Goal: Information Seeking & Learning: Learn about a topic

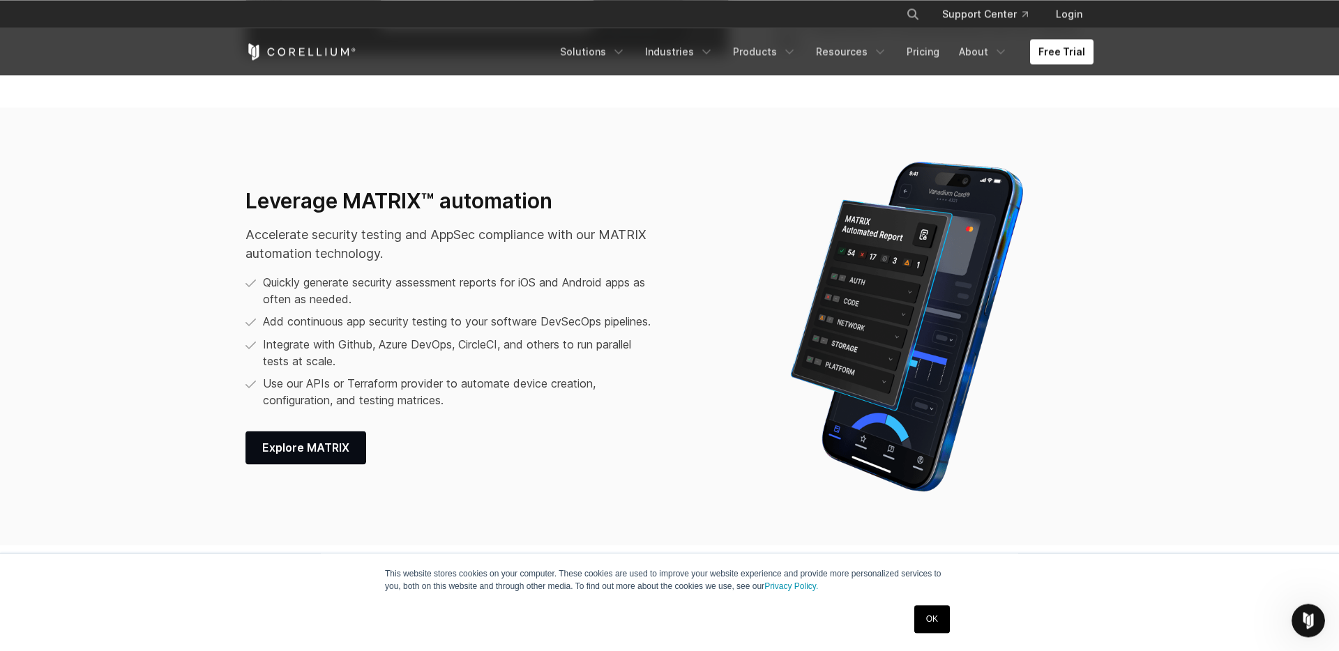
scroll to position [1803, 0]
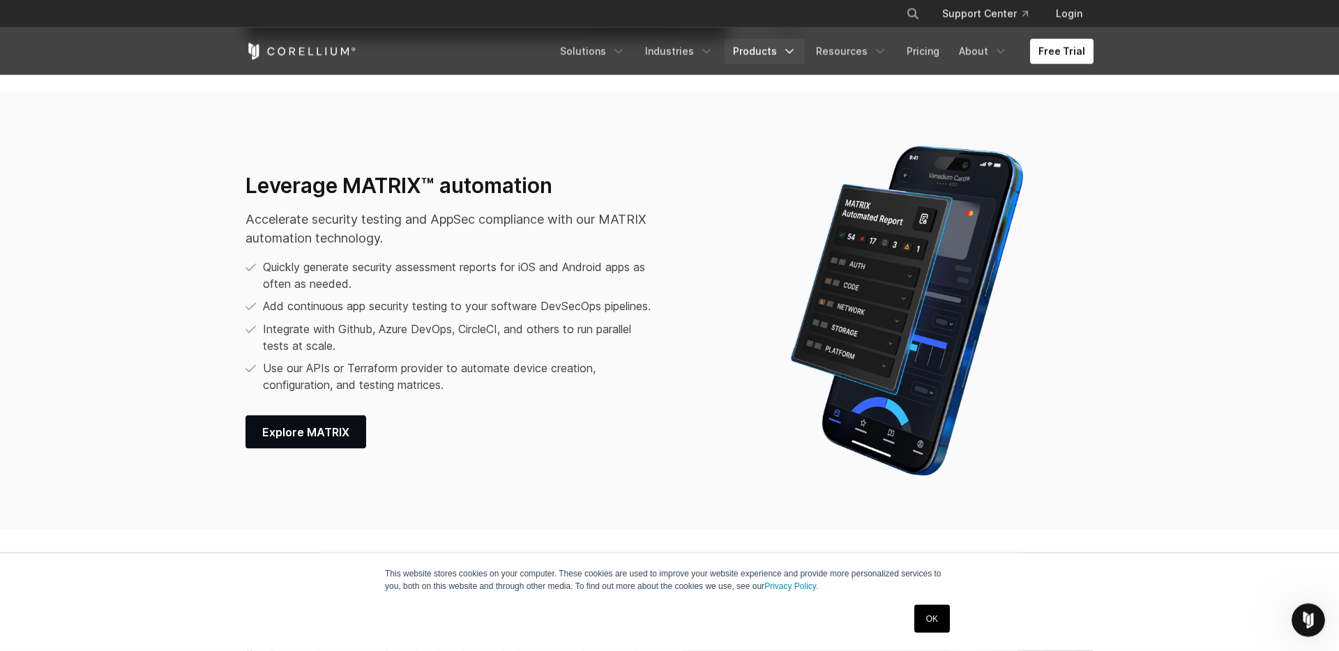
click at [773, 58] on link "Products" at bounding box center [764, 51] width 80 height 25
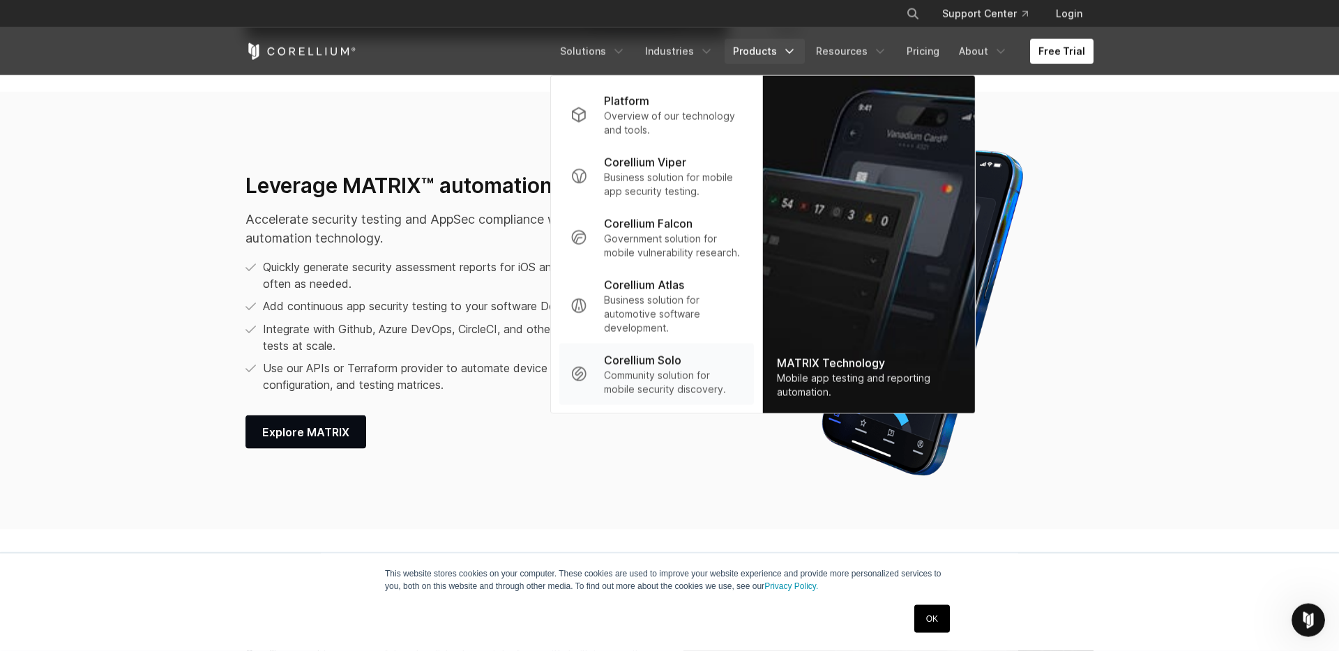
click at [653, 383] on p "Community solution for mobile security discovery." at bounding box center [673, 383] width 139 height 28
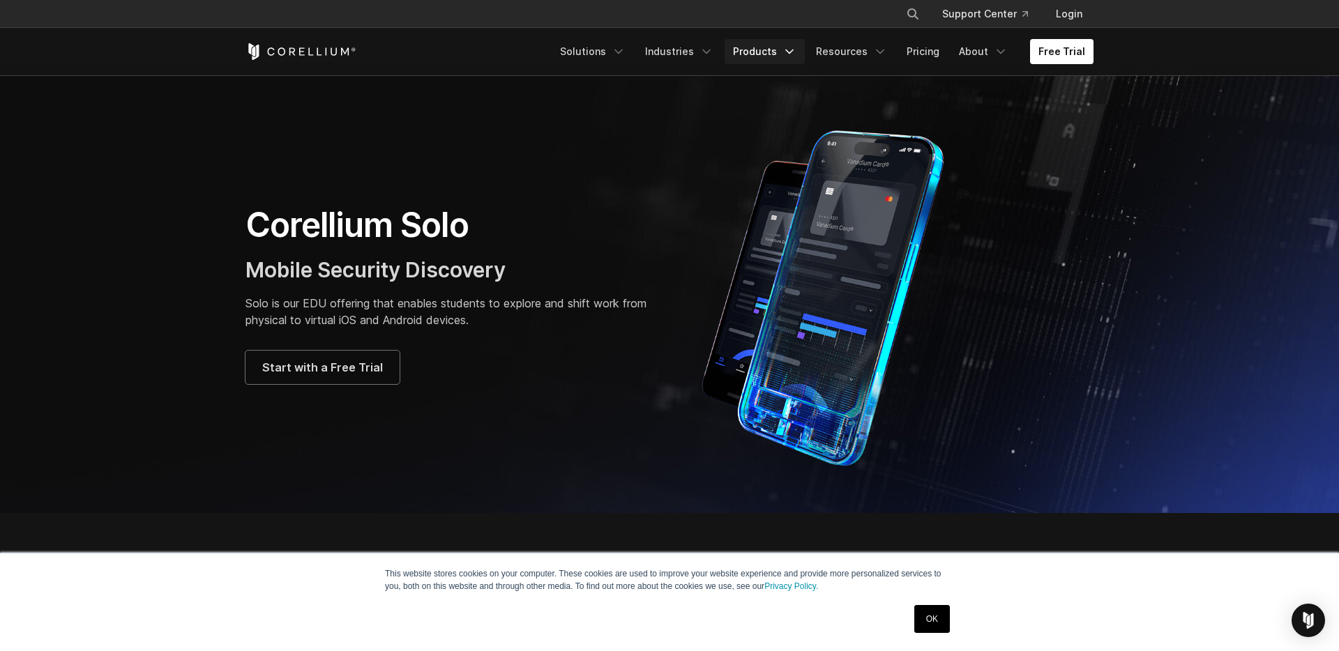
click at [771, 63] on link "Products" at bounding box center [764, 51] width 80 height 25
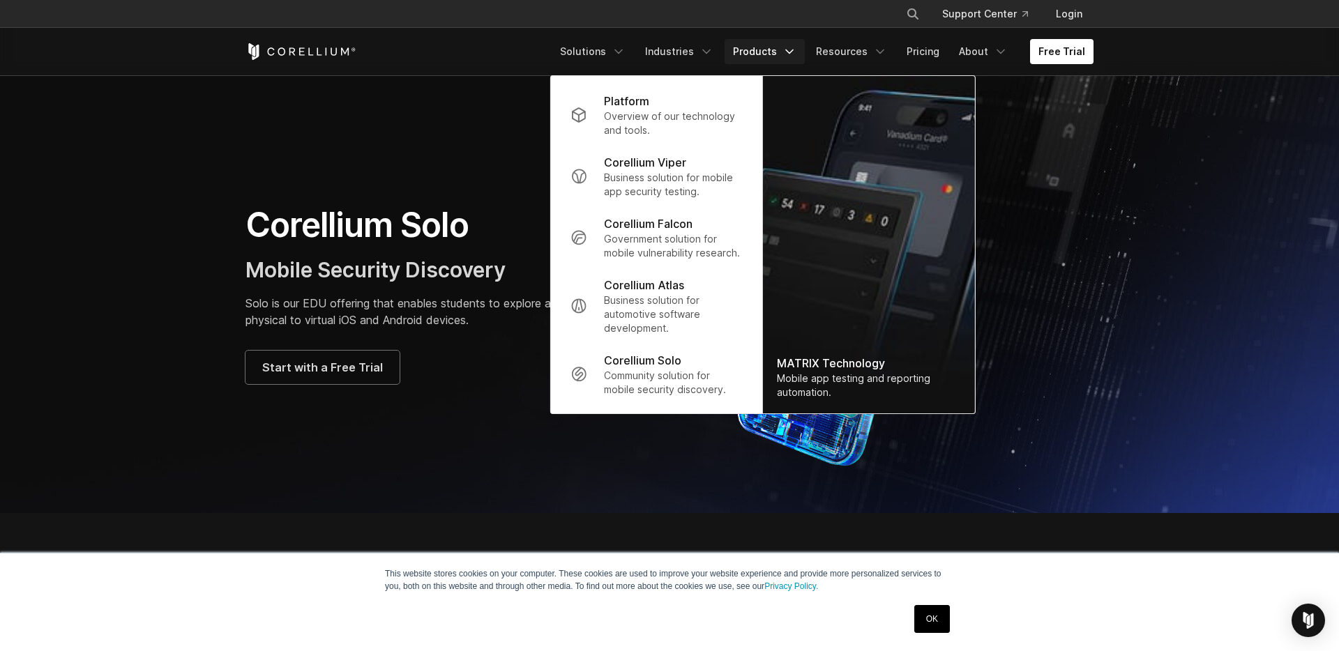
scroll to position [749, 0]
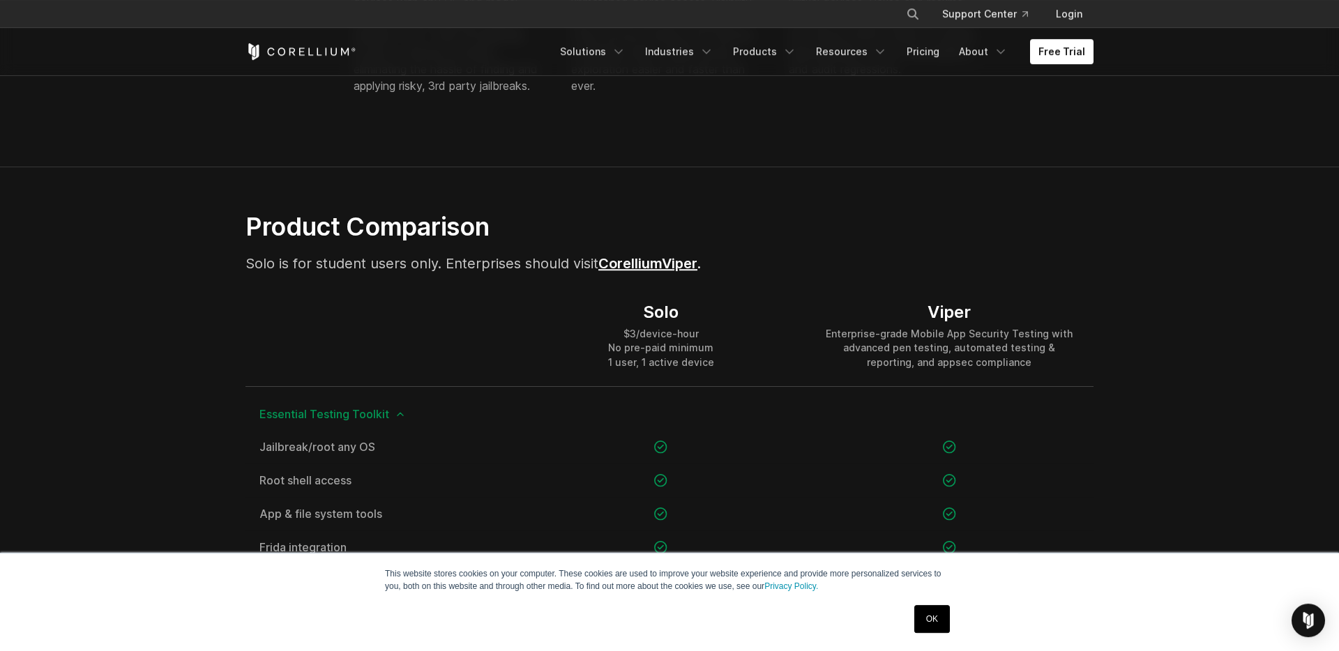
scroll to position [803, 0]
click at [612, 49] on link "Solutions" at bounding box center [593, 51] width 82 height 25
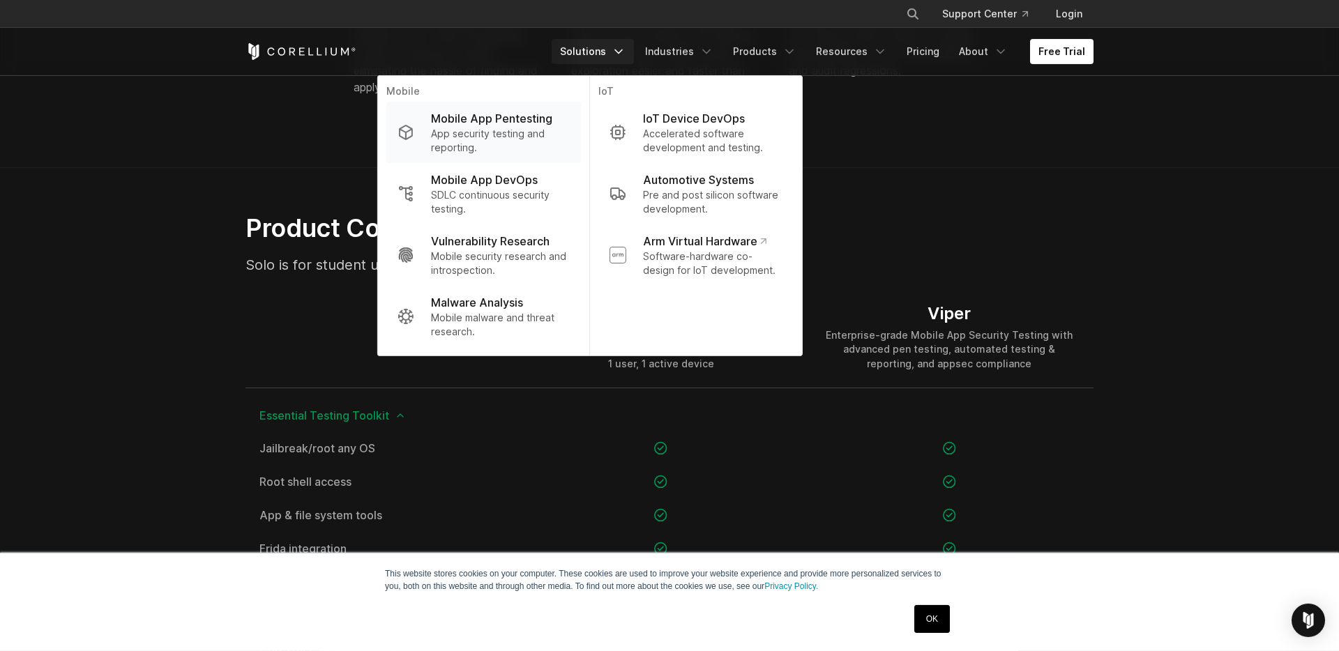
click at [476, 132] on p "App security testing and reporting." at bounding box center [500, 141] width 139 height 28
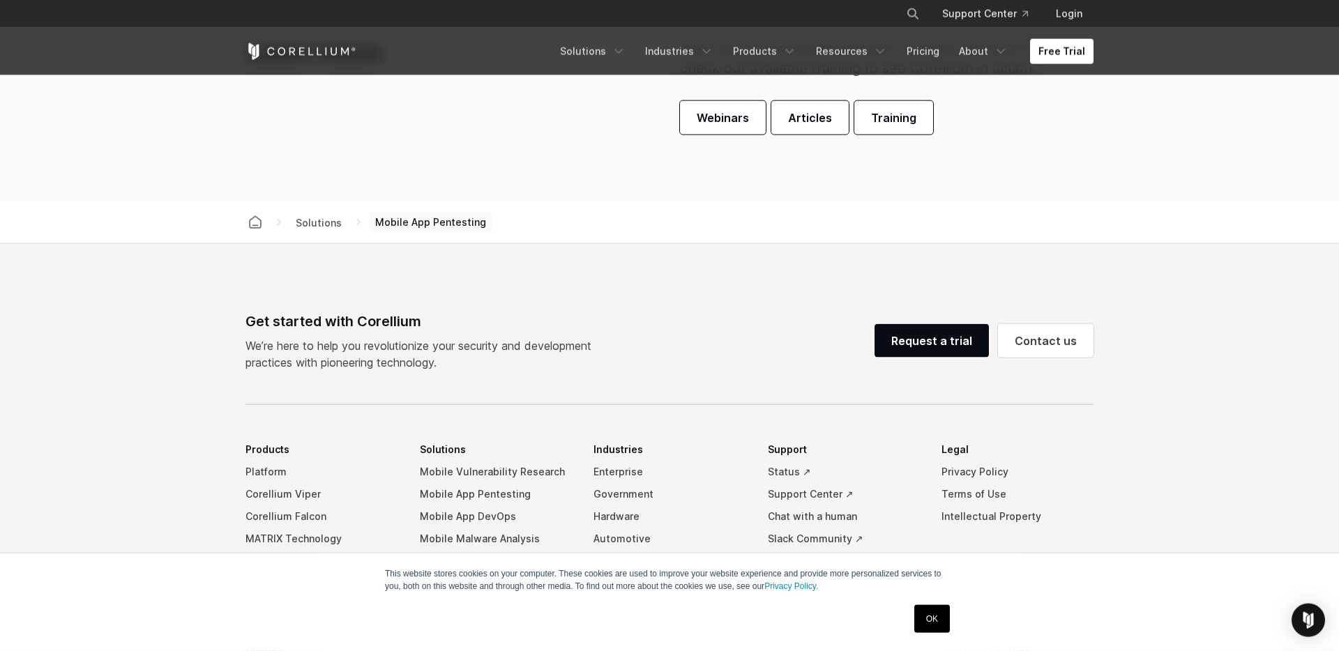
scroll to position [4407, 0]
